Goal: Navigation & Orientation: Go to known website

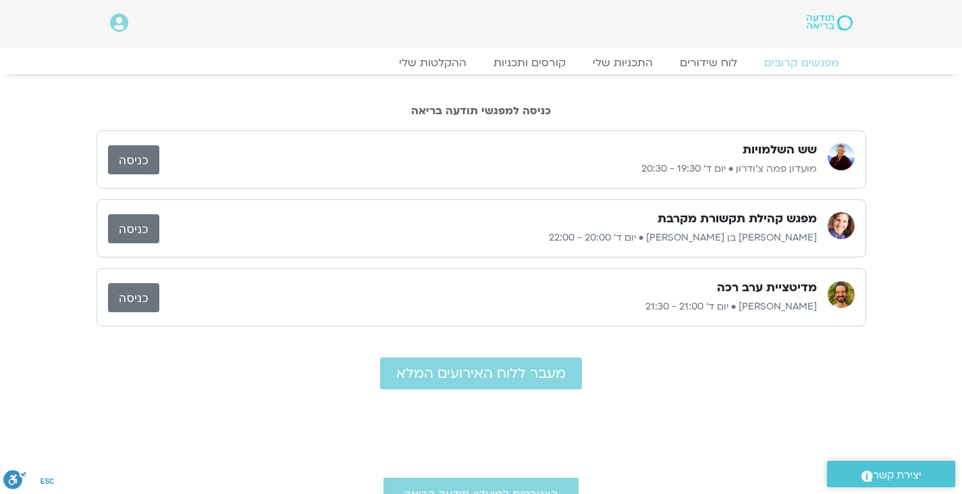
click at [140, 226] on link "כניסה" at bounding box center [133, 228] width 51 height 29
click at [118, 227] on link "כניסה" at bounding box center [133, 228] width 51 height 29
